Goal: Task Accomplishment & Management: Manage account settings

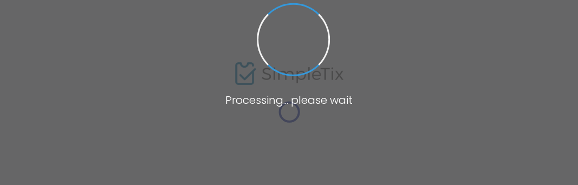
click at [319, 91] on span at bounding box center [289, 92] width 578 height 185
click at [302, 29] on span at bounding box center [293, 39] width 80 height 80
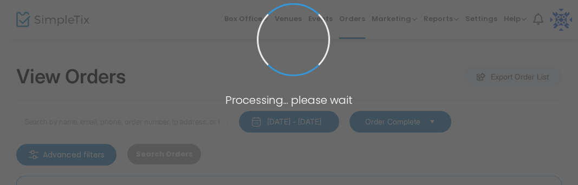
type input "Elghanayan"
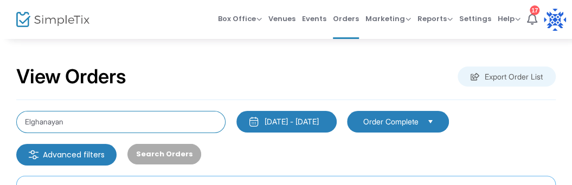
drag, startPoint x: 81, startPoint y: 126, endPoint x: 16, endPoint y: 144, distance: 67.5
click at [16, 144] on div "Elghanayan 8/23/2025 - 9/22/2025 Last 30 Days Today Yesterday This week This Mo…" at bounding box center [286, 138] width 550 height 55
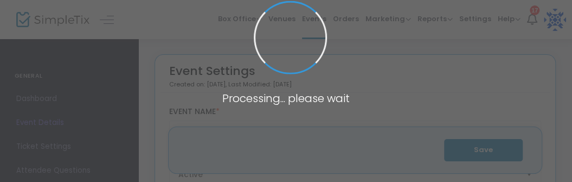
type input "Temple Judea"
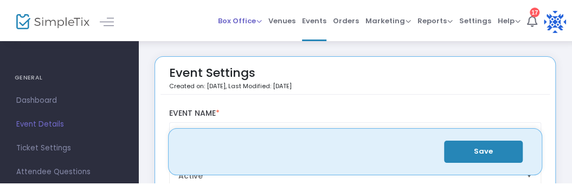
scroll to position [60, 0]
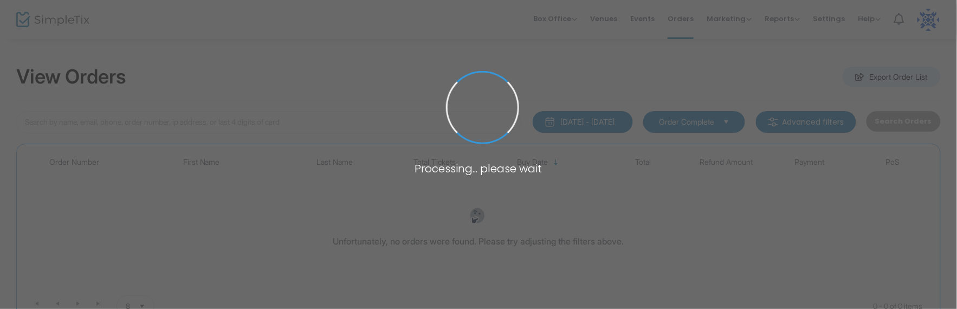
type input "[PERSON_NAME]"
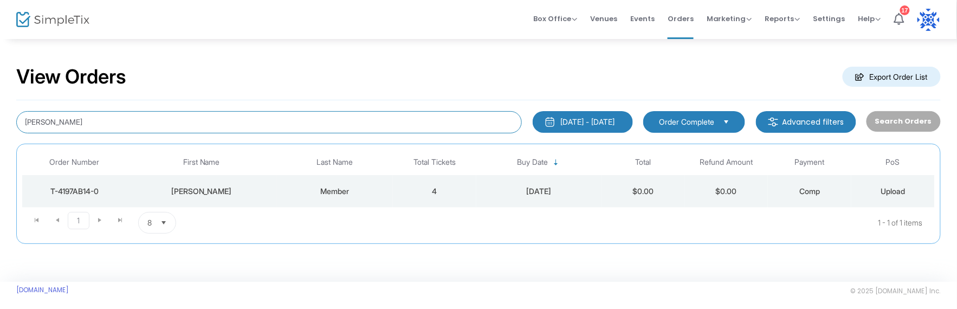
click at [86, 122] on input "[PERSON_NAME]" at bounding box center [269, 122] width 506 height 22
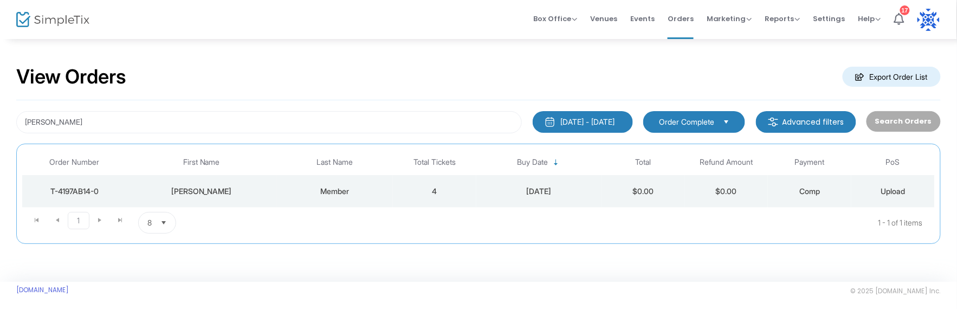
click at [917, 117] on div "Search Orders" at bounding box center [903, 122] width 85 height 22
drag, startPoint x: 917, startPoint y: 117, endPoint x: 399, endPoint y: 73, distance: 519.5
click at [399, 73] on div "View Orders Export Order List" at bounding box center [478, 77] width 925 height 46
click at [912, 119] on div "Search Orders" at bounding box center [903, 122] width 85 height 22
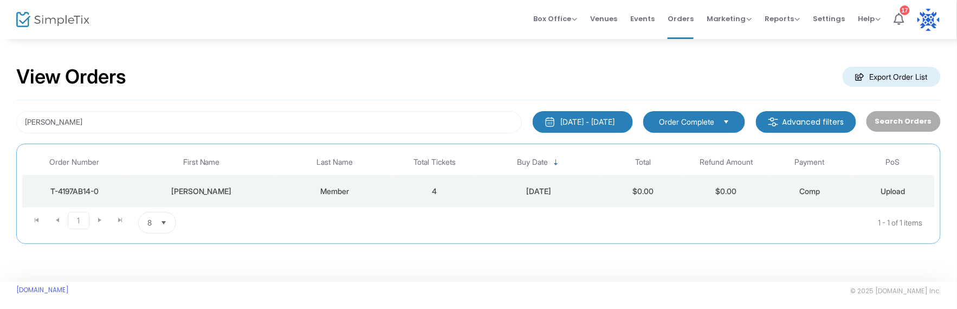
click at [912, 119] on div "Search Orders" at bounding box center [903, 122] width 85 height 22
